Goal: Information Seeking & Learning: Learn about a topic

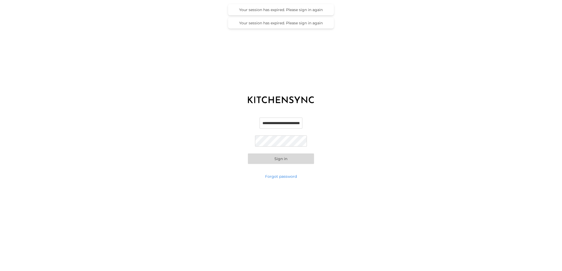
scroll to position [0, 11]
click at [282, 122] on input "**********" at bounding box center [281, 123] width 52 height 11
type input "**********"
click at [289, 159] on button "Sign in" at bounding box center [281, 159] width 66 height 11
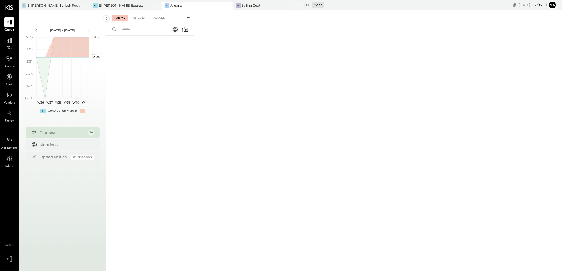
drag, startPoint x: 319, startPoint y: 2, endPoint x: 320, endPoint y: 8, distance: 6.7
click at [319, 2] on div "+ 277" at bounding box center [318, 5] width 12 height 7
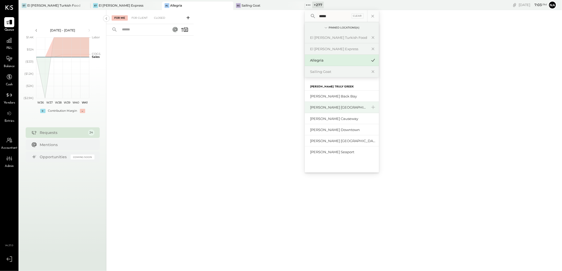
type input "*****"
click at [326, 103] on div "[PERSON_NAME] [GEOGRAPHIC_DATA]" at bounding box center [342, 107] width 74 height 11
click at [8, 99] on div at bounding box center [9, 95] width 10 height 10
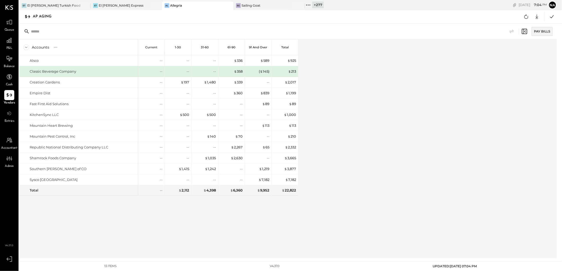
click at [49, 13] on div "AP Aging" at bounding box center [45, 16] width 24 height 8
click at [120, 69] on div "Classic Beverage Company" at bounding box center [83, 71] width 106 height 5
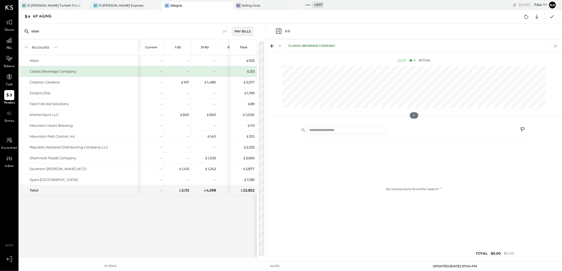
click at [553, 46] on icon at bounding box center [555, 45] width 7 height 7
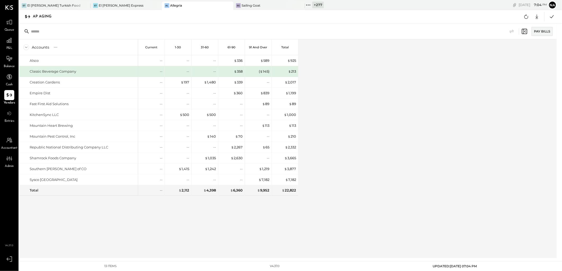
click at [29, 14] on icon at bounding box center [27, 17] width 6 height 6
click at [27, 15] on icon at bounding box center [27, 17] width 6 height 6
click at [33, 15] on div "AP Aging" at bounding box center [45, 16] width 24 height 8
click at [38, 16] on div "AP Aging" at bounding box center [45, 16] width 24 height 8
click at [324, 2] on div "+ 277 Pinned Locations ( 4 ) El [PERSON_NAME] Turkish Food El [PERSON_NAME] Exp…" at bounding box center [338, 5] width 67 height 10
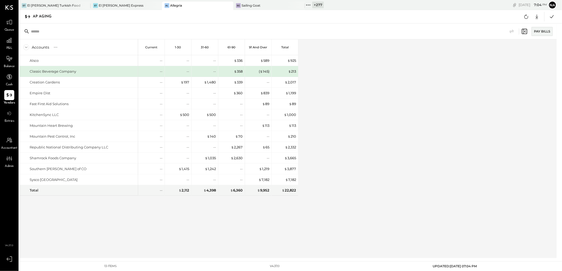
click at [313, 4] on div "+ 277" at bounding box center [318, 5] width 12 height 7
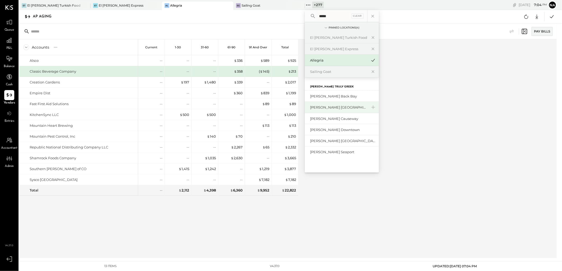
type input "*****"
click at [328, 108] on div "[PERSON_NAME] [GEOGRAPHIC_DATA]" at bounding box center [338, 107] width 57 height 5
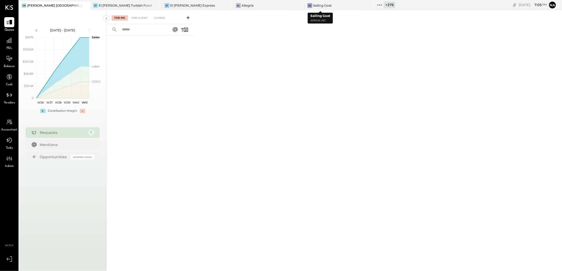
click at [383, 3] on div "+ 276" at bounding box center [389, 5] width 12 height 7
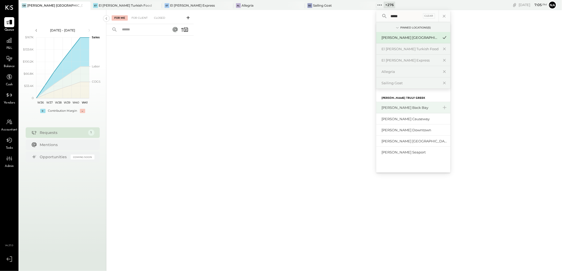
type input "*****"
click at [382, 109] on div "[PERSON_NAME] Back Bay" at bounding box center [409, 107] width 57 height 5
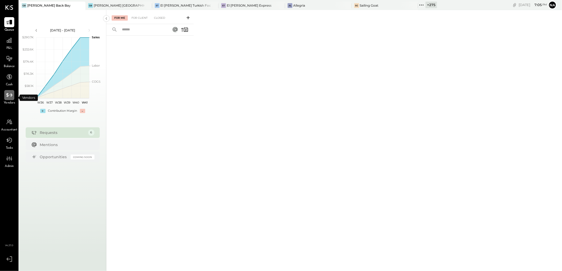
click at [9, 96] on icon at bounding box center [9, 95] width 7 height 7
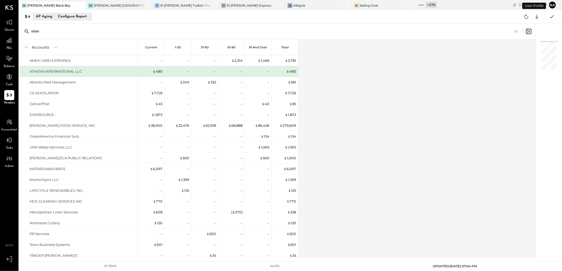
click at [47, 17] on div "AP Aging" at bounding box center [44, 16] width 17 height 8
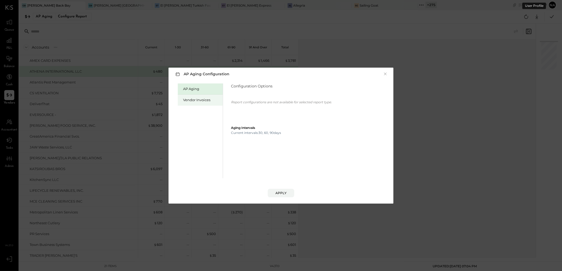
click at [199, 97] on div "Vendor Invoices" at bounding box center [200, 100] width 45 height 11
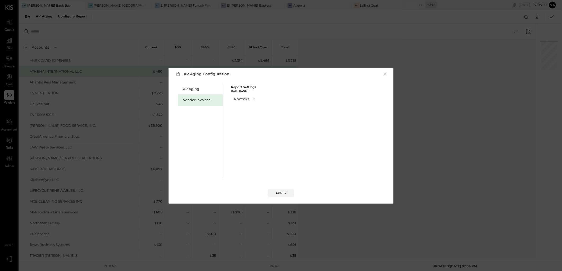
click at [245, 98] on button "4 Weeks" at bounding box center [245, 99] width 28 height 10
click at [247, 117] on span "13 Weeks" at bounding box center [241, 117] width 13 height 3
click at [284, 194] on div "Apply" at bounding box center [280, 193] width 11 height 4
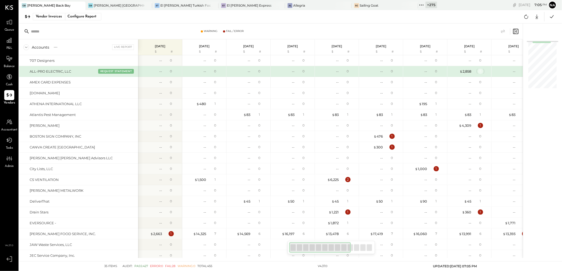
click at [478, 73] on div "1" at bounding box center [480, 71] width 5 height 5
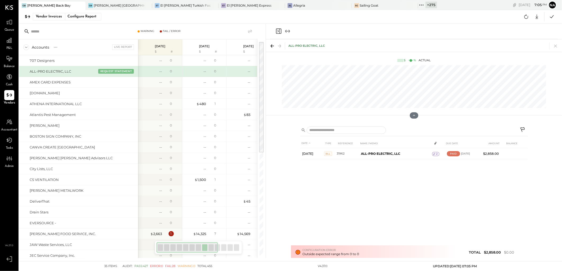
click at [512, 253] on div "DATE TYPE REFERENCE NAME / MEMO DUE DATE AMOUNT BALANCE [DATE] BILL 31962 ALL-P…" at bounding box center [413, 200] width 227 height 122
click at [557, 46] on icon at bounding box center [555, 45] width 7 height 7
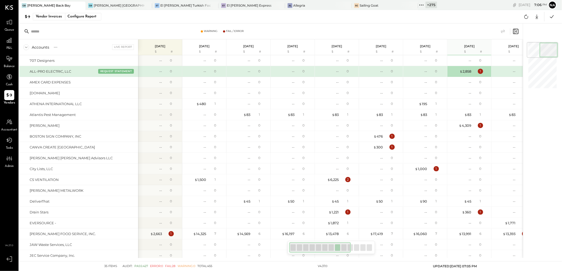
click at [472, 74] on div "$ 2,858 1" at bounding box center [470, 71] width 40 height 11
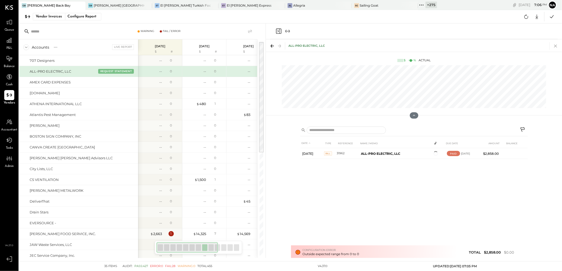
click at [553, 47] on icon at bounding box center [555, 45] width 7 height 7
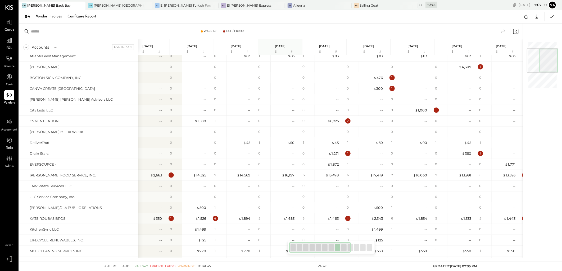
scroll to position [0, 189]
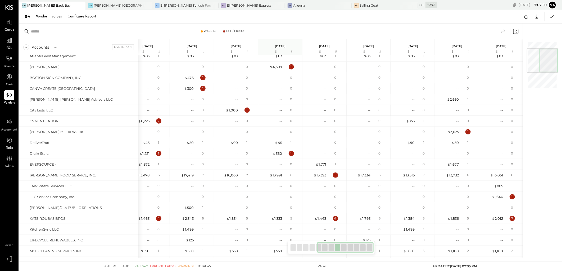
drag, startPoint x: 333, startPoint y: 249, endPoint x: 374, endPoint y: 250, distance: 40.7
click at [374, 250] on div at bounding box center [330, 247] width 87 height 13
click at [332, 177] on div "5" at bounding box center [335, 175] width 17 height 5
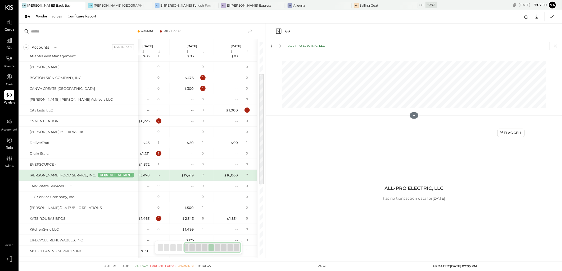
scroll to position [0, 185]
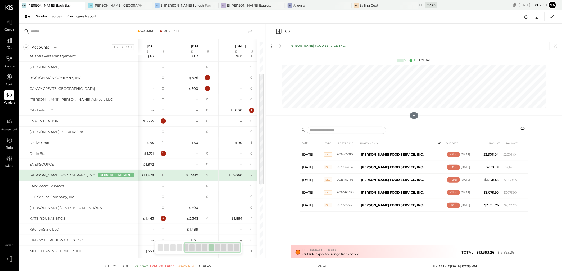
click at [554, 46] on icon at bounding box center [555, 45] width 7 height 7
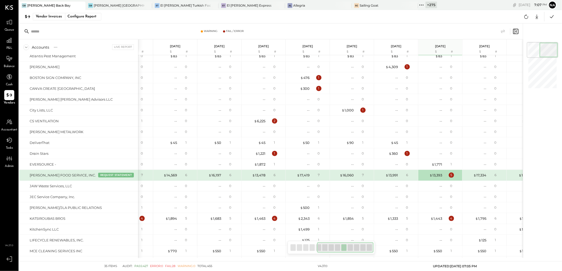
scroll to position [0, 189]
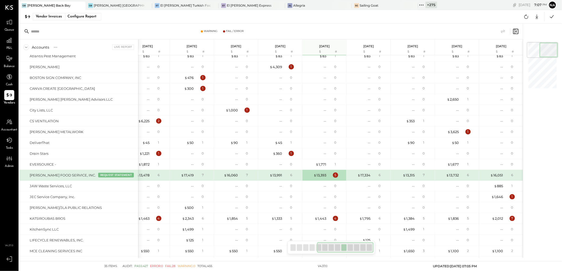
drag, startPoint x: 327, startPoint y: 251, endPoint x: 337, endPoint y: 250, distance: 10.1
click at [337, 250] on div at bounding box center [345, 248] width 57 height 11
click at [120, 176] on button "REQUEST STATEMENT" at bounding box center [116, 175] width 36 height 5
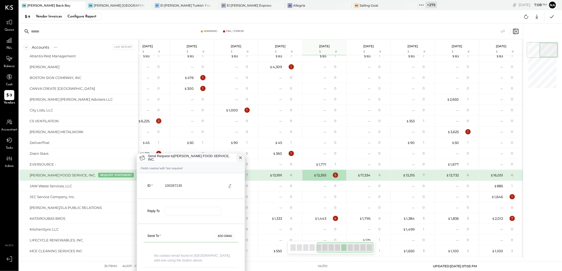
click at [238, 159] on icon at bounding box center [240, 158] width 4 height 4
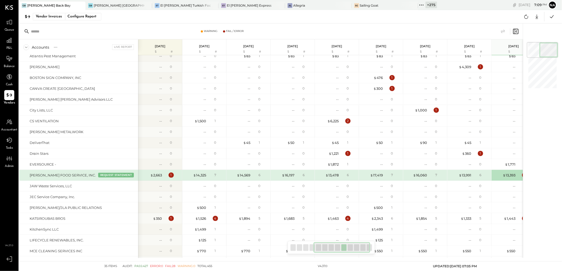
scroll to position [0, 167]
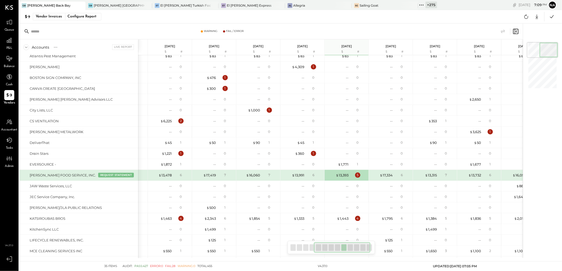
drag, startPoint x: 331, startPoint y: 251, endPoint x: 326, endPoint y: 254, distance: 5.3
click at [326, 254] on div at bounding box center [330, 247] width 87 height 13
click at [349, 217] on div "$ 1,443 4" at bounding box center [347, 218] width 40 height 11
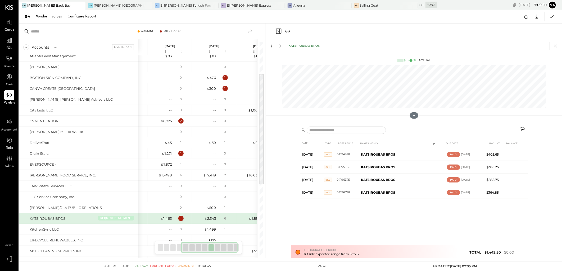
click at [129, 220] on button "REQUEST STATEMENT" at bounding box center [116, 218] width 36 height 5
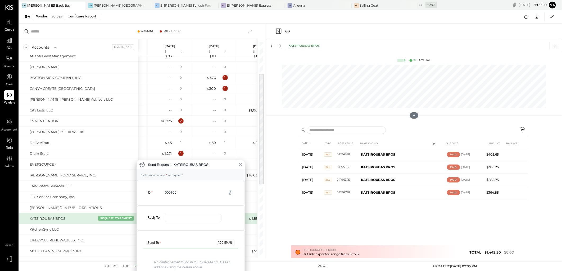
scroll to position [2, 0]
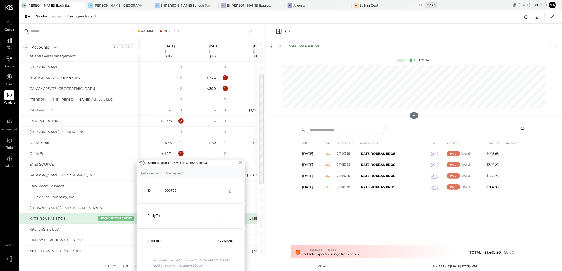
click at [555, 43] on div "Send Request to KATSIROUBAS BROS Fields marked with * are required ID 000706 Re…" at bounding box center [281, 135] width 562 height 271
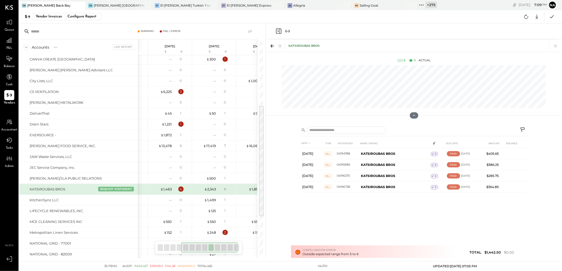
scroll to position [147, 0]
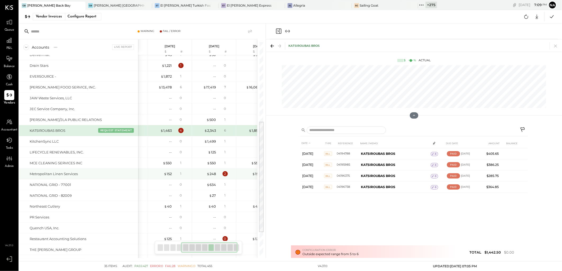
click at [105, 178] on div "Metropolitan Linen Services" at bounding box center [78, 174] width 119 height 11
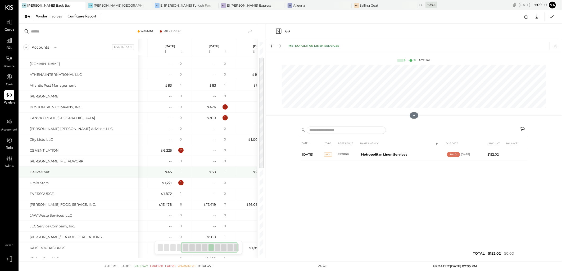
scroll to position [0, 0]
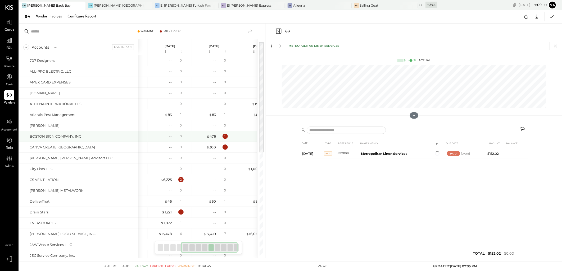
click at [95, 137] on div "BOSTON SIGN COMPANY, INC" at bounding box center [83, 136] width 106 height 5
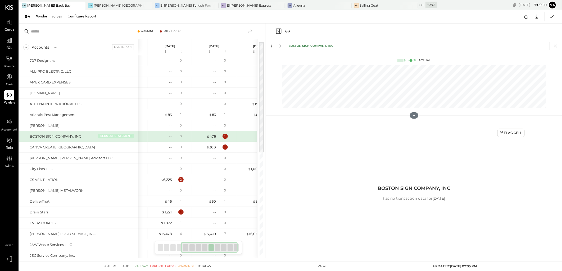
click at [112, 135] on button "REQUEST STATEMENT" at bounding box center [116, 136] width 36 height 5
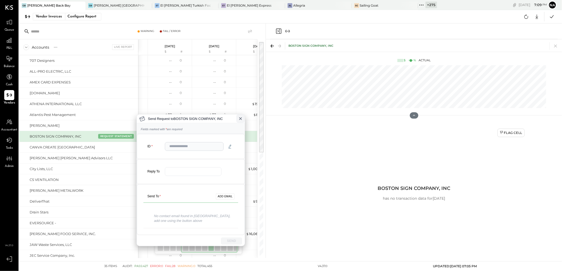
click at [239, 118] on icon at bounding box center [240, 119] width 4 height 4
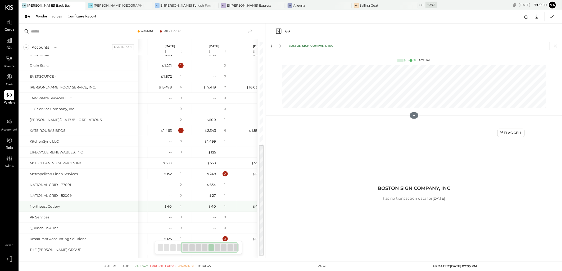
scroll to position [190, 0]
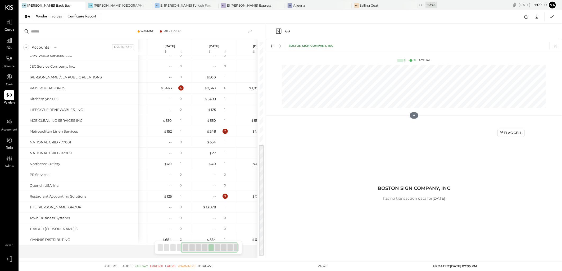
click at [556, 44] on icon at bounding box center [555, 45] width 7 height 7
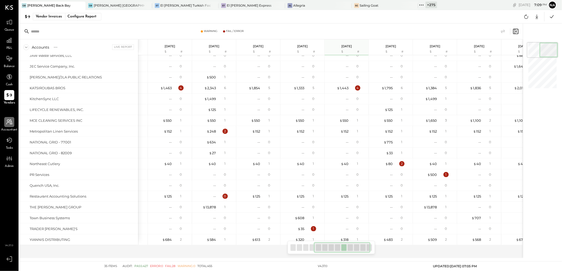
click at [14, 126] on div at bounding box center [9, 122] width 10 height 10
select select "**"
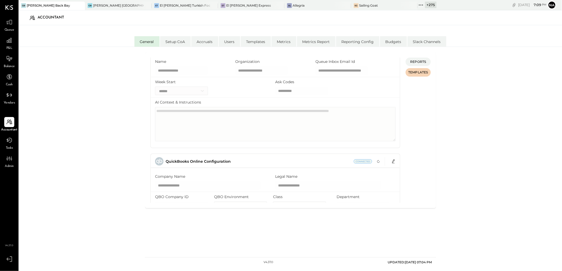
scroll to position [29, 0]
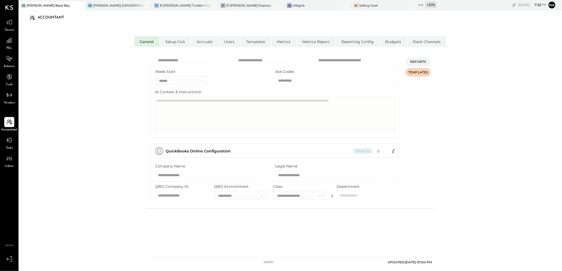
click at [3, 42] on div "P&L" at bounding box center [9, 42] width 15 height 15
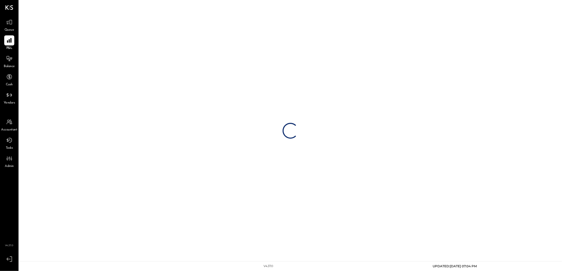
click at [7, 42] on icon at bounding box center [9, 40] width 4 height 4
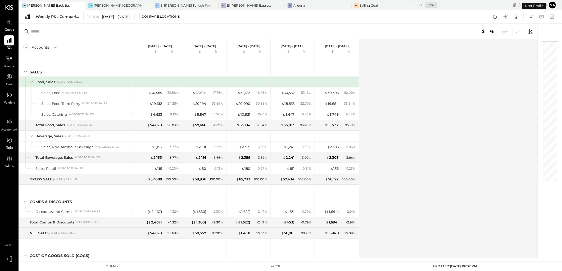
click at [12, 28] on span "Queue" at bounding box center [9, 30] width 10 height 5
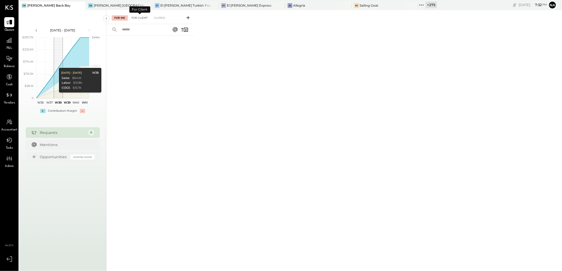
click at [138, 19] on div "For Client" at bounding box center [139, 17] width 21 height 5
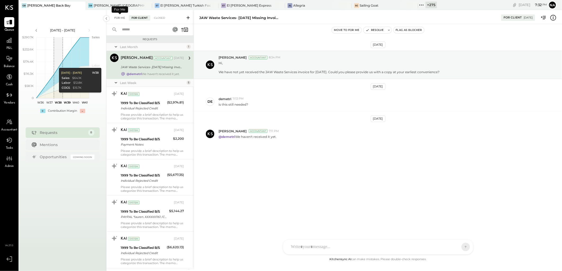
click at [122, 19] on div "For Me" at bounding box center [120, 17] width 16 height 5
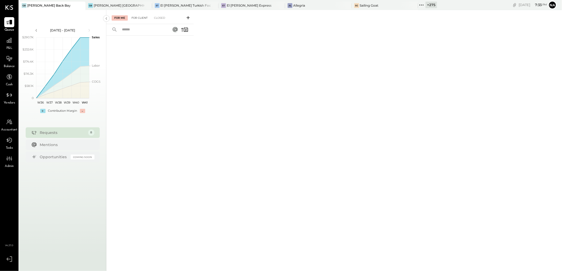
drag, startPoint x: 138, startPoint y: 17, endPoint x: 130, endPoint y: 19, distance: 7.6
click at [138, 17] on div "For Client" at bounding box center [139, 17] width 21 height 5
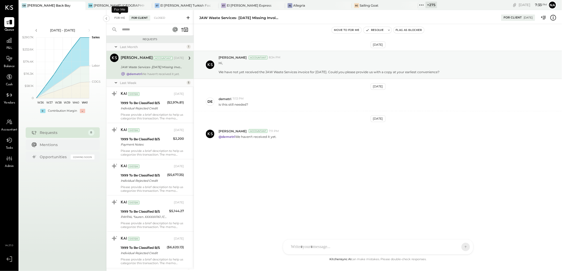
click at [123, 19] on div "For Me" at bounding box center [120, 17] width 16 height 5
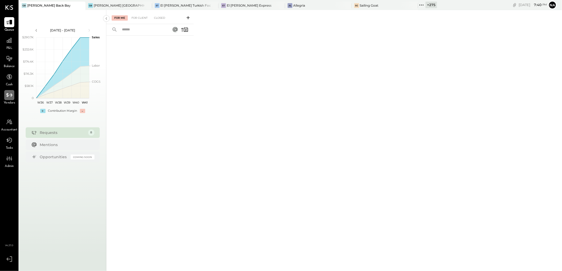
click at [13, 94] on div at bounding box center [9, 95] width 10 height 10
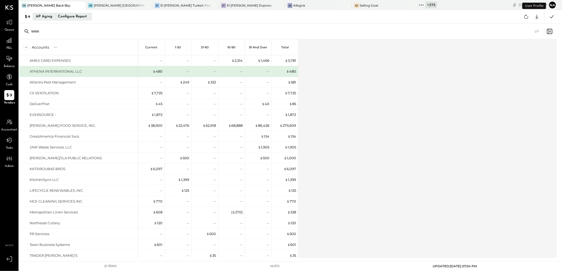
click at [50, 16] on div "AP Aging" at bounding box center [44, 16] width 17 height 8
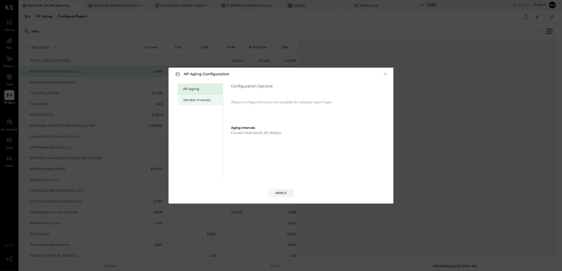
click at [191, 98] on div "Vendor Invoices" at bounding box center [201, 100] width 37 height 5
click at [248, 102] on button "4 Weeks" at bounding box center [245, 99] width 28 height 10
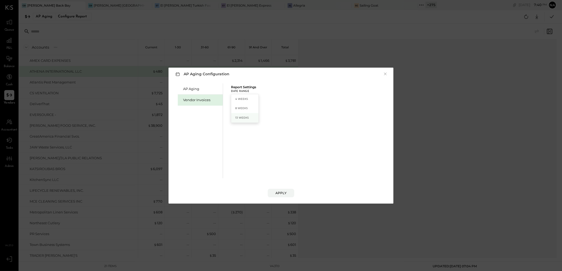
click at [249, 118] on div "13 Weeks" at bounding box center [244, 118] width 27 height 10
click at [281, 192] on div "Apply" at bounding box center [280, 193] width 11 height 4
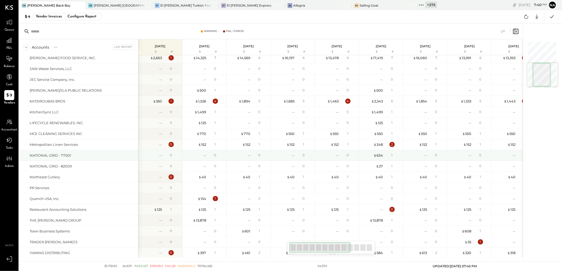
scroll to position [190, 0]
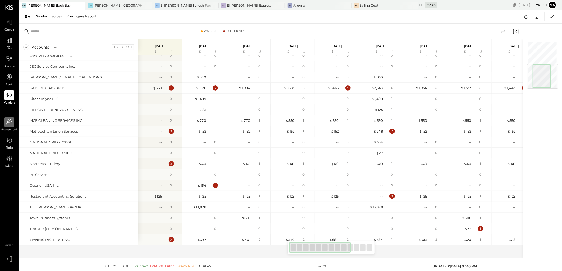
click at [11, 122] on icon at bounding box center [9, 122] width 6 height 5
select select "**"
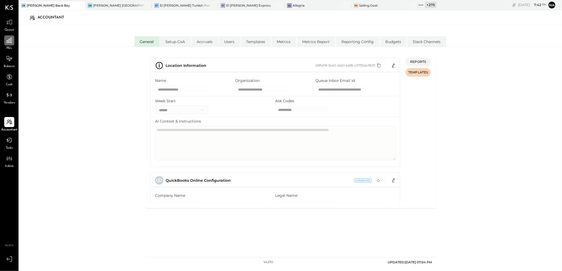
click at [9, 38] on icon at bounding box center [9, 40] width 7 height 7
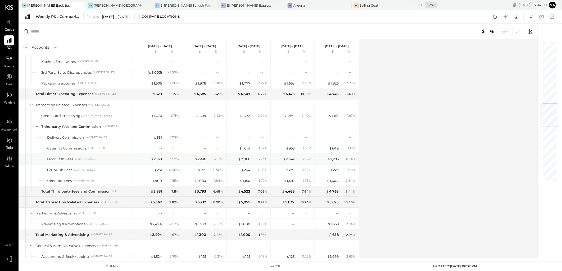
scroll to position [617, 0]
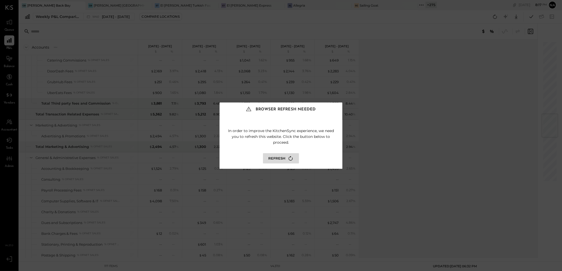
click at [289, 159] on icon at bounding box center [290, 158] width 7 height 7
